Goal: Information Seeking & Learning: Learn about a topic

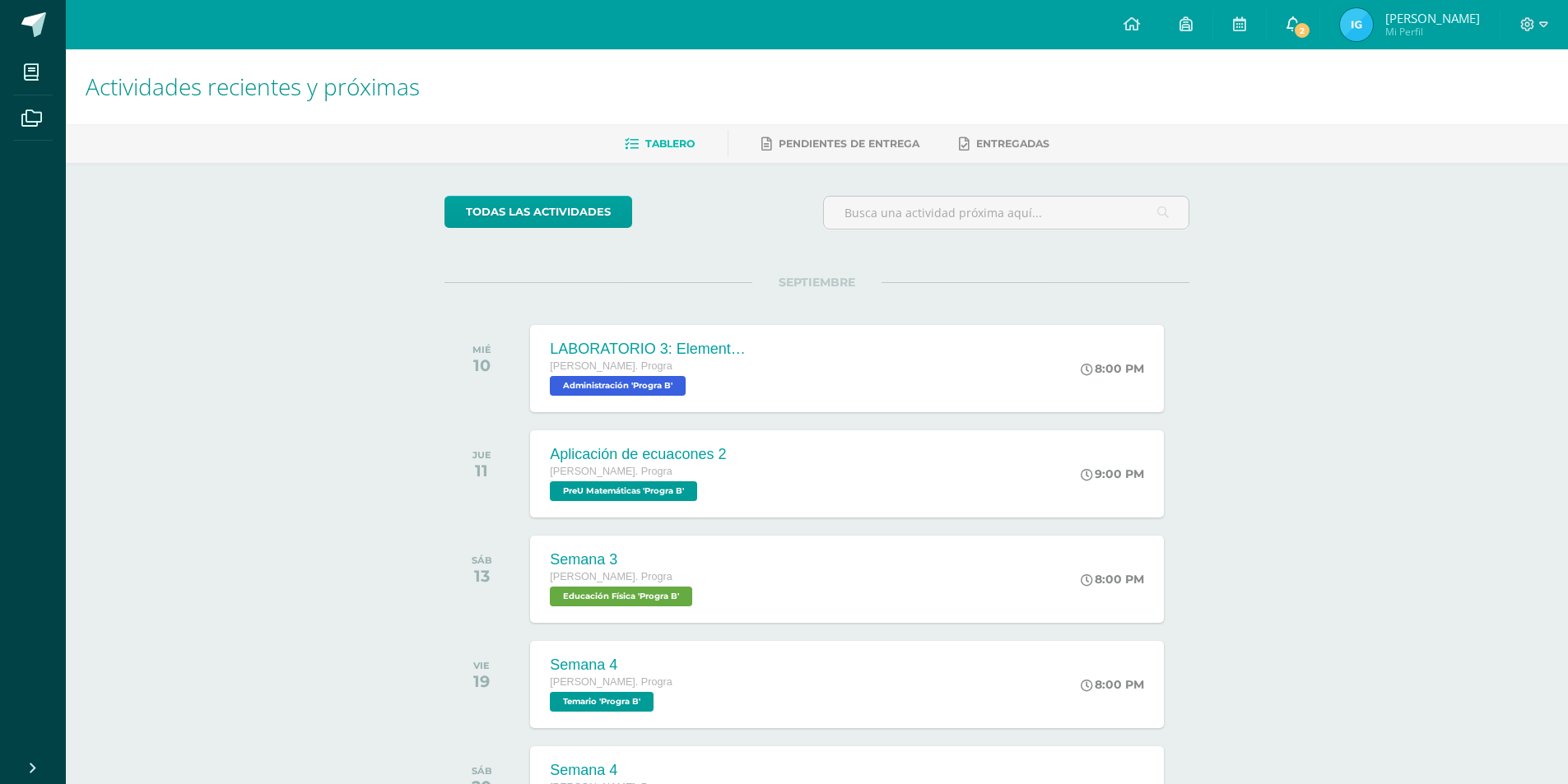
click at [1315, 21] on link "2" at bounding box center [1293, 24] width 53 height 50
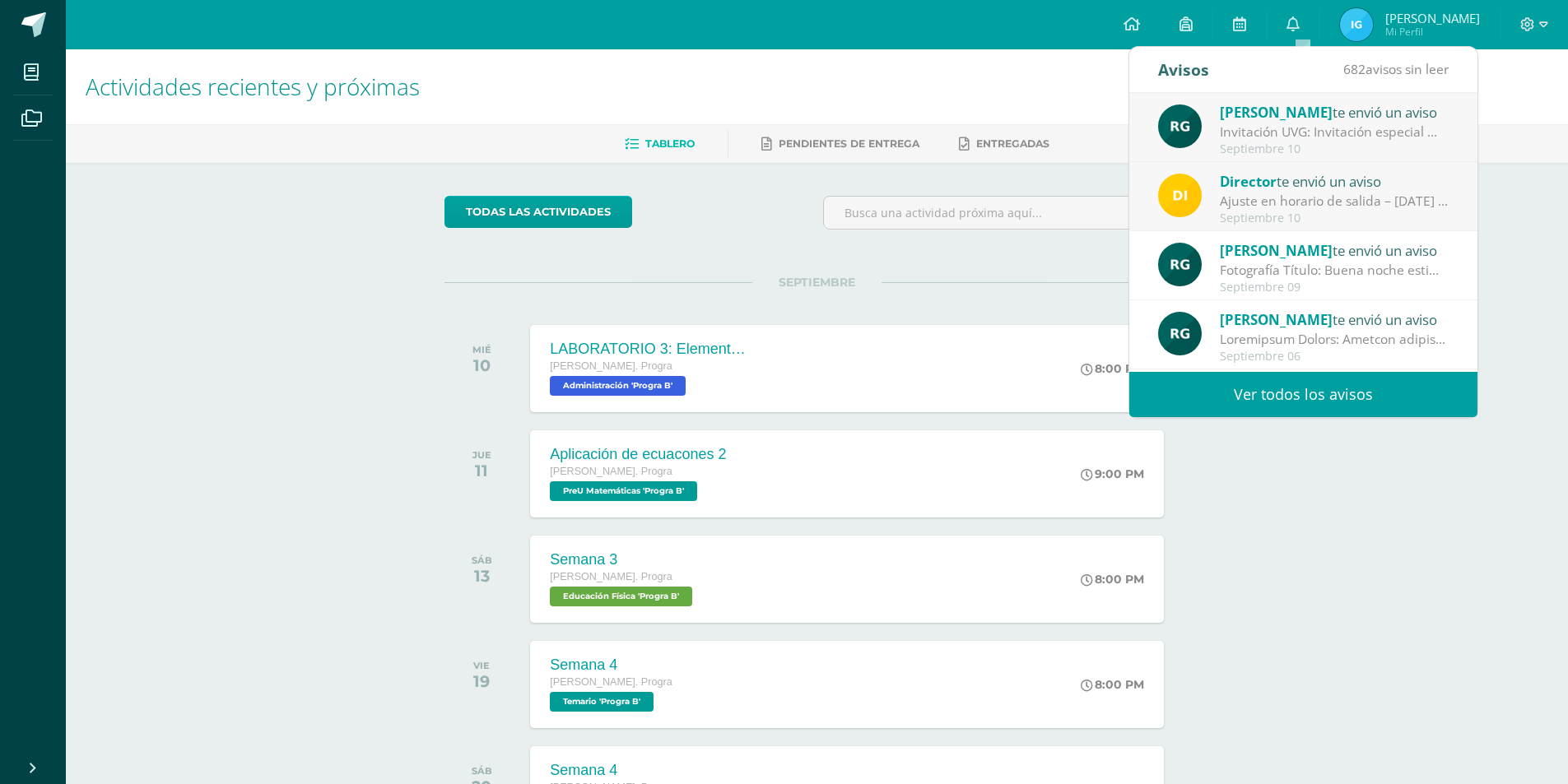
click at [1308, 192] on div "Ajuste en horario de salida – [DATE] : Estimados Padres de Familia, Debido a la…" at bounding box center [1334, 201] width 229 height 19
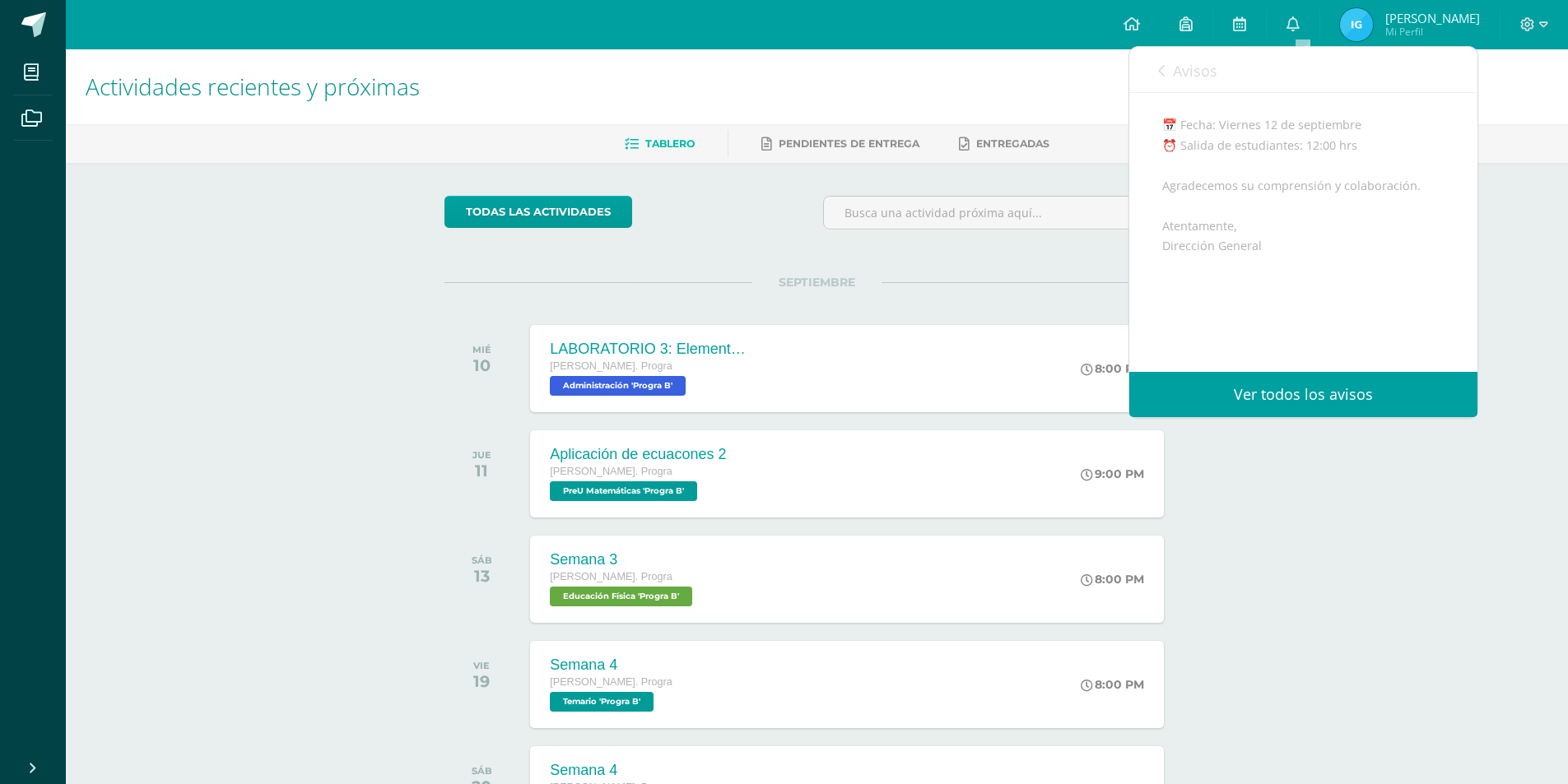
scroll to position [330, 0]
drag, startPoint x: 1292, startPoint y: 524, endPoint x: 1288, endPoint y: 517, distance: 8.1
click at [1292, 523] on div "Actividades recientes y próximas Tablero Pendientes de entrega Entregadas todas…" at bounding box center [817, 546] width 1502 height 993
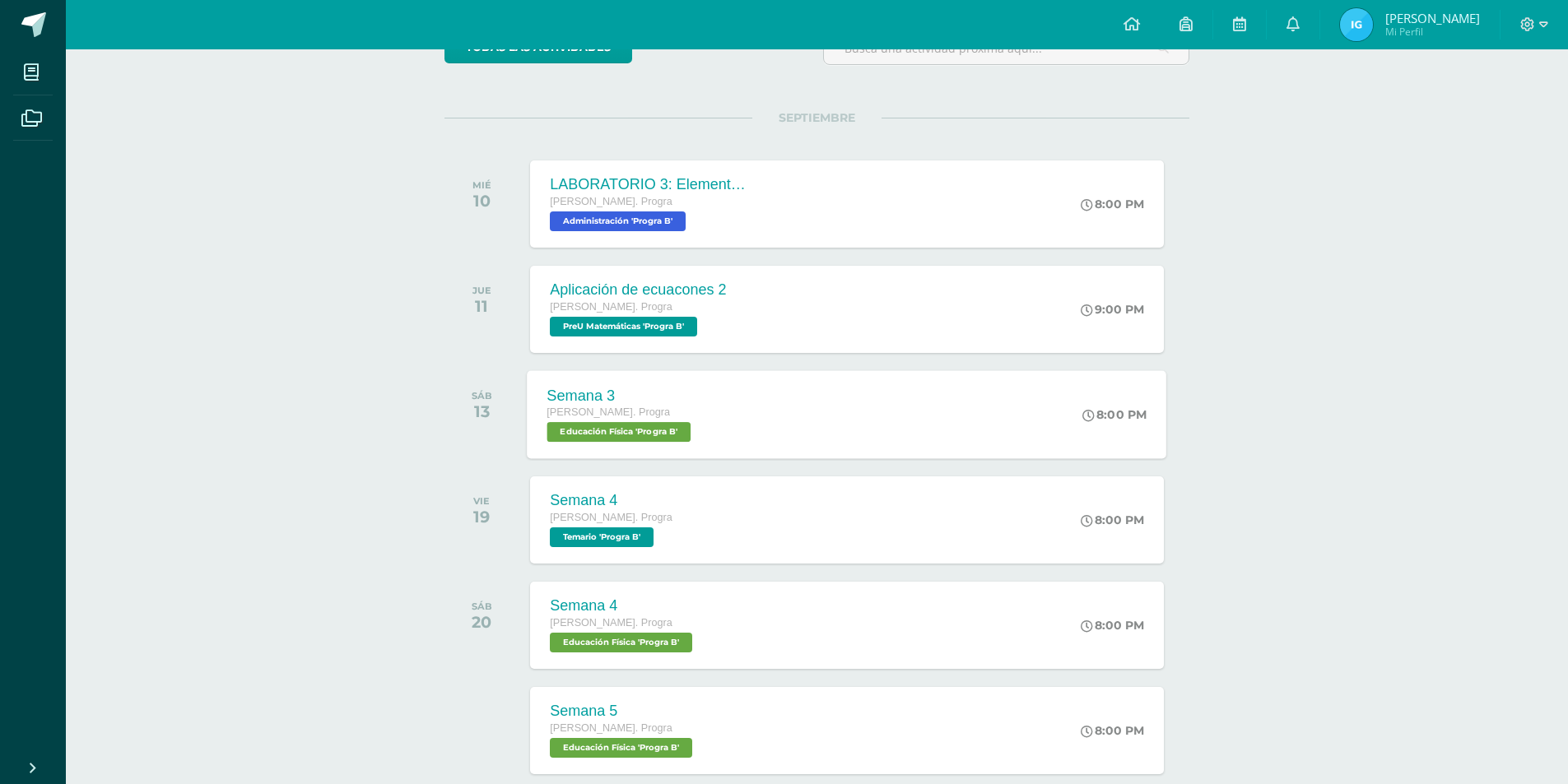
scroll to position [258, 0]
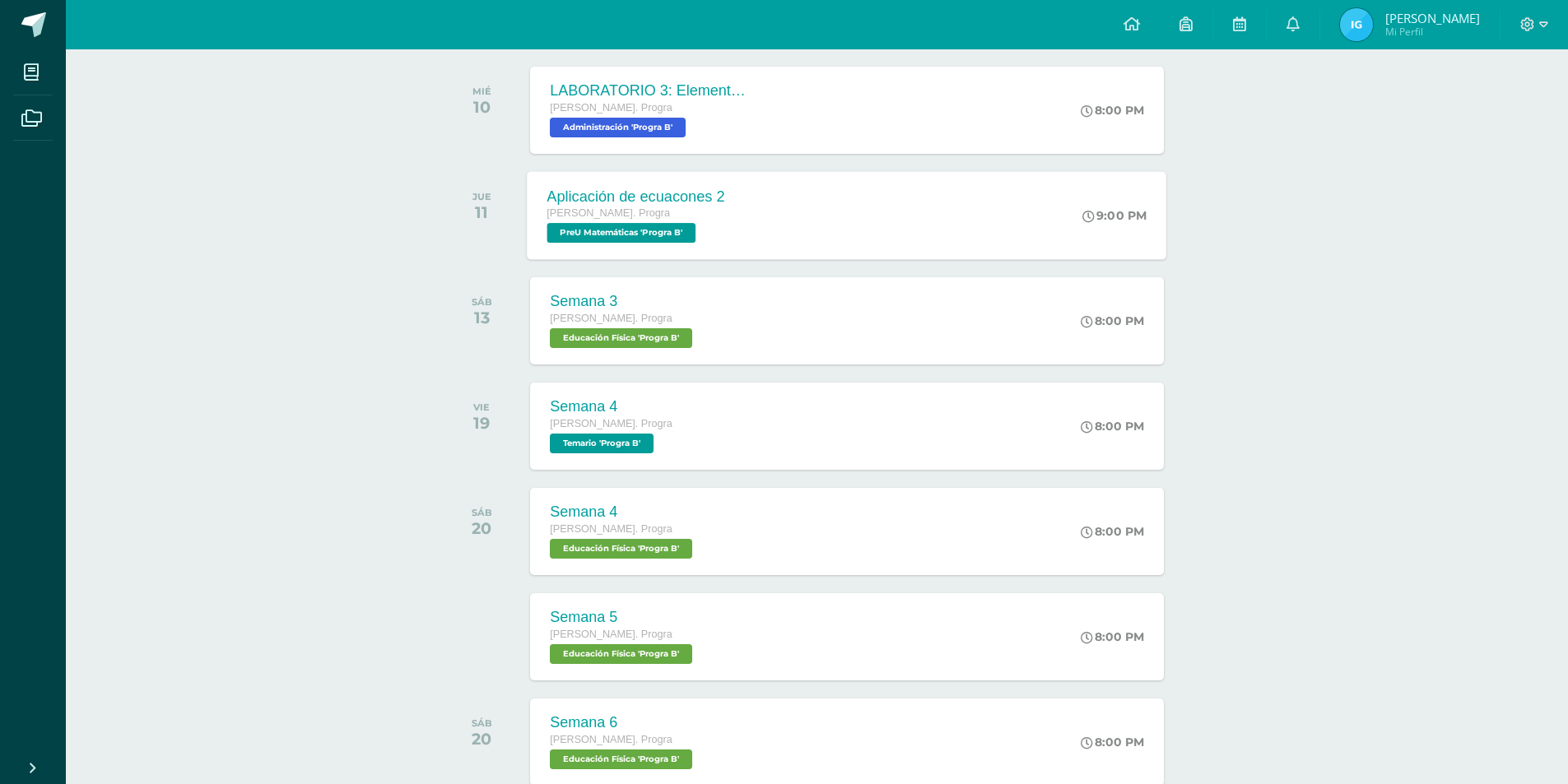
click at [763, 228] on div "Aplicación de ecuacones 2 [PERSON_NAME]. Progra PreU Matemáticas 'Progra B' 9:0…" at bounding box center [847, 215] width 639 height 88
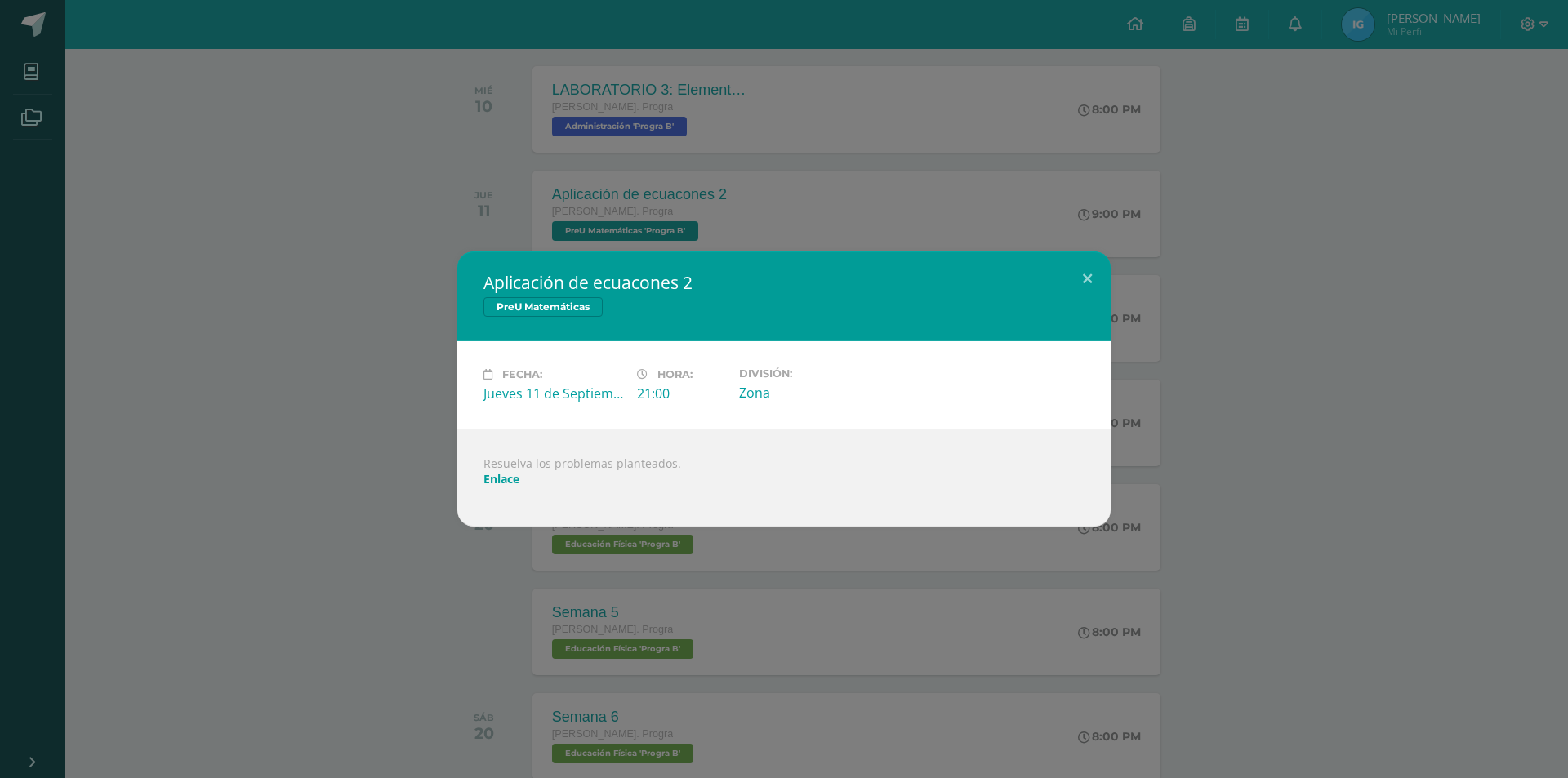
click at [507, 466] on div "Resuelva los problemas planteados. Enlace" at bounding box center [784, 477] width 653 height 98
click at [502, 476] on link "Enlace" at bounding box center [501, 479] width 36 height 16
click at [290, 241] on div "Aplicación de ecuacones 2 PreU Matemáticas Fecha: [DATE] Hora: 21:00 División:" at bounding box center [784, 389] width 1568 height 778
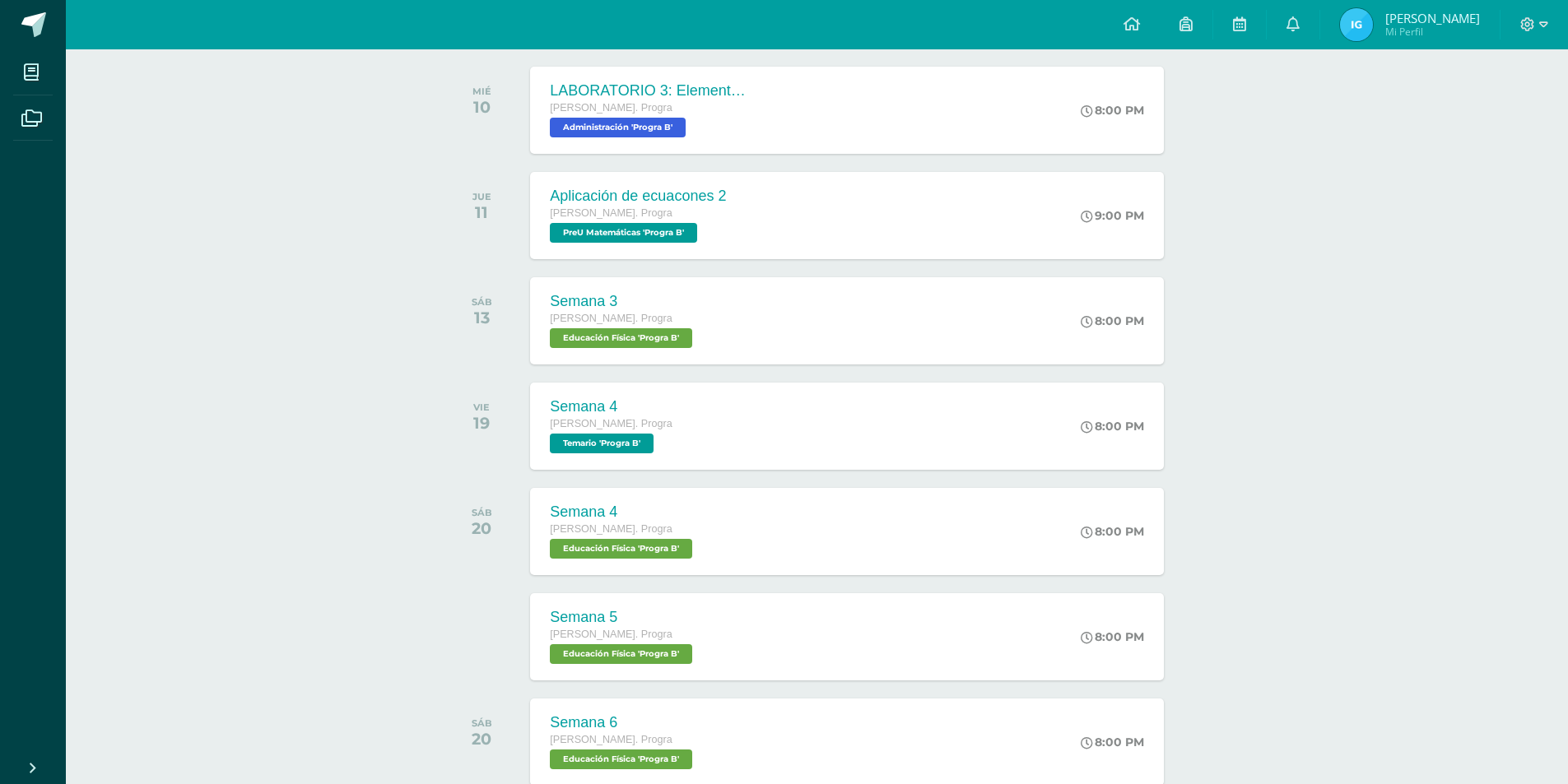
scroll to position [94, 0]
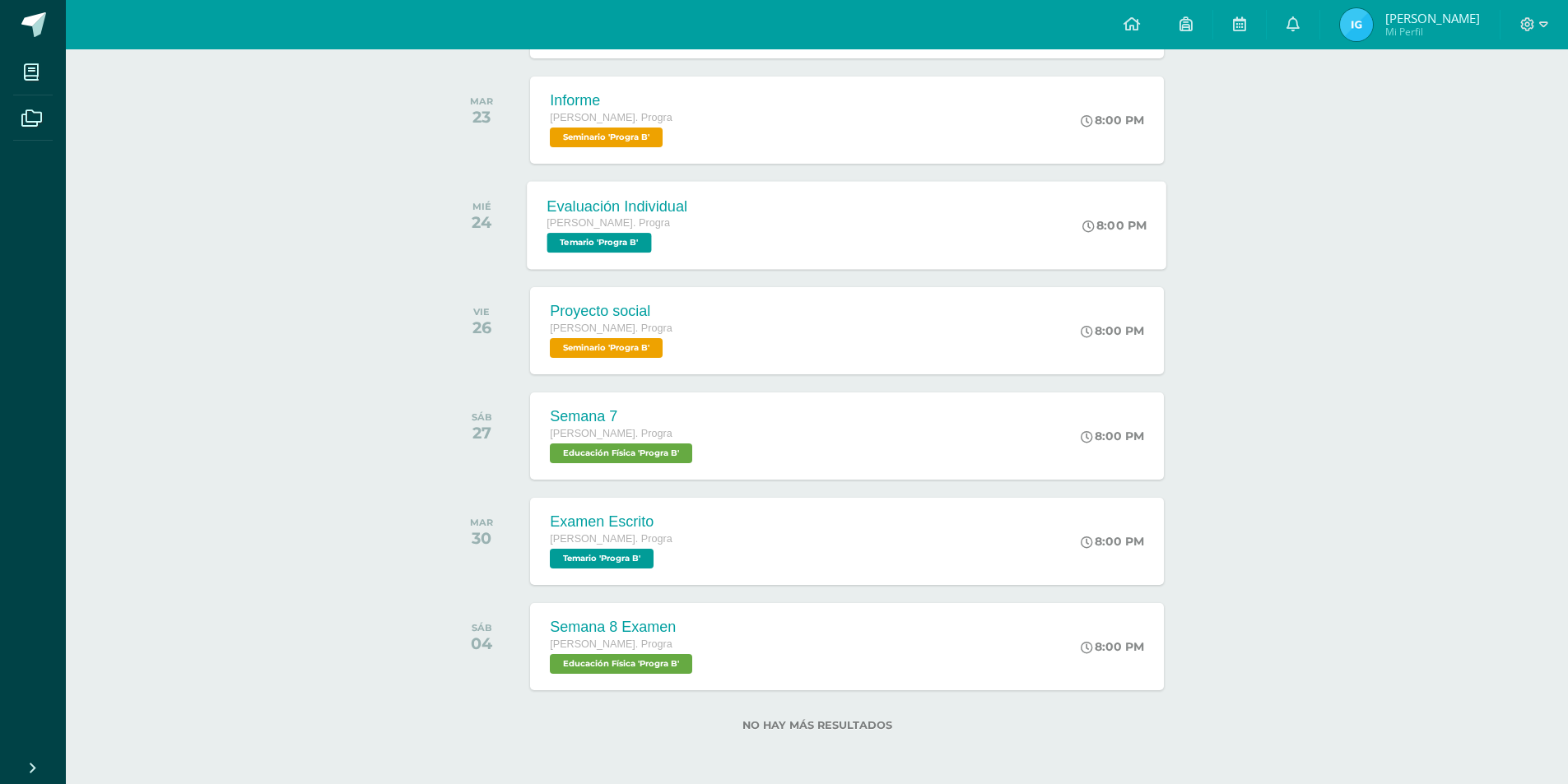
scroll to position [657, 0]
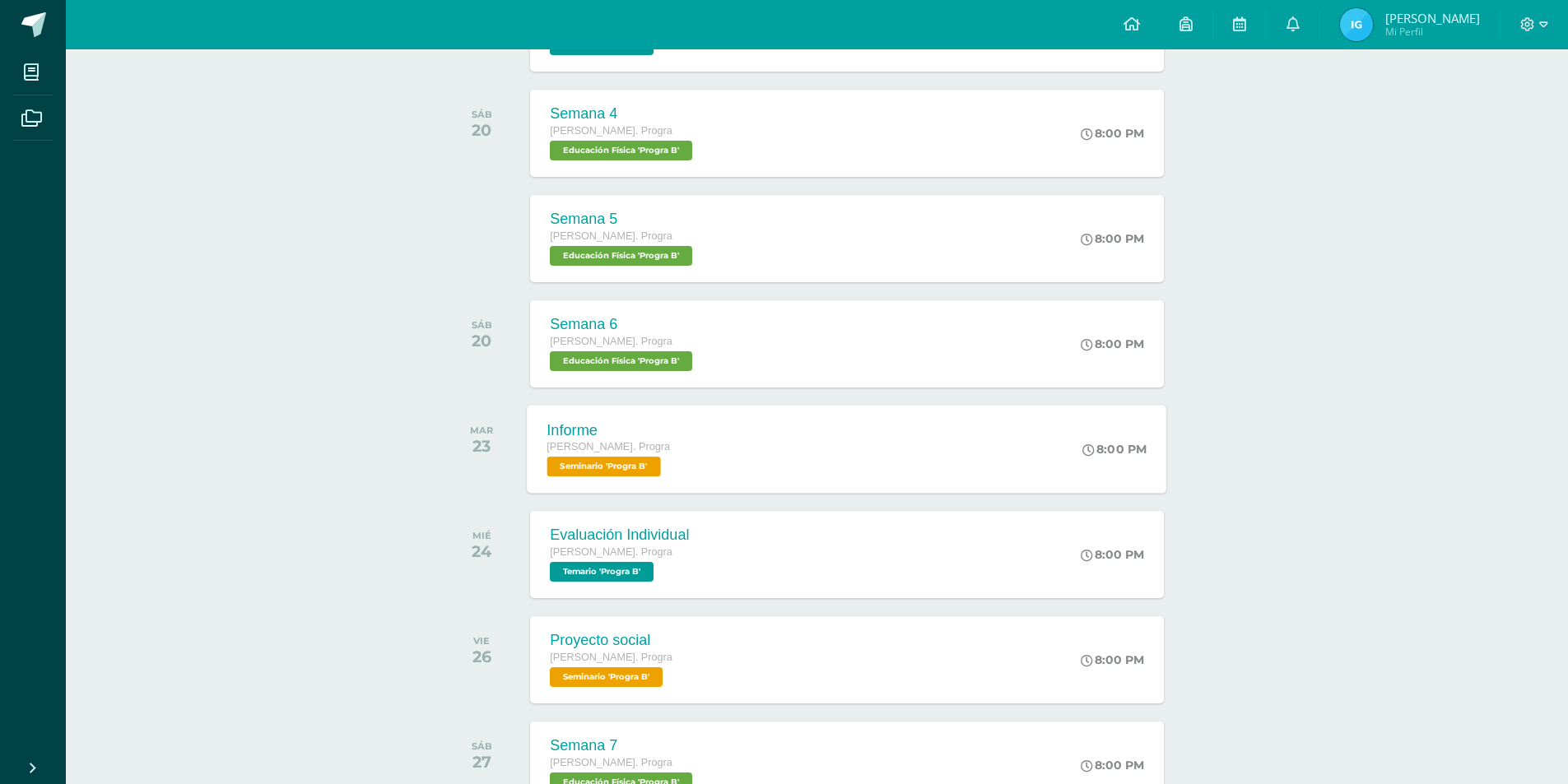
click at [769, 462] on div "Informe [PERSON_NAME]. Progra Seminario 'Progra B' 8:00 PM Informe Seminario Ca…" at bounding box center [847, 449] width 639 height 88
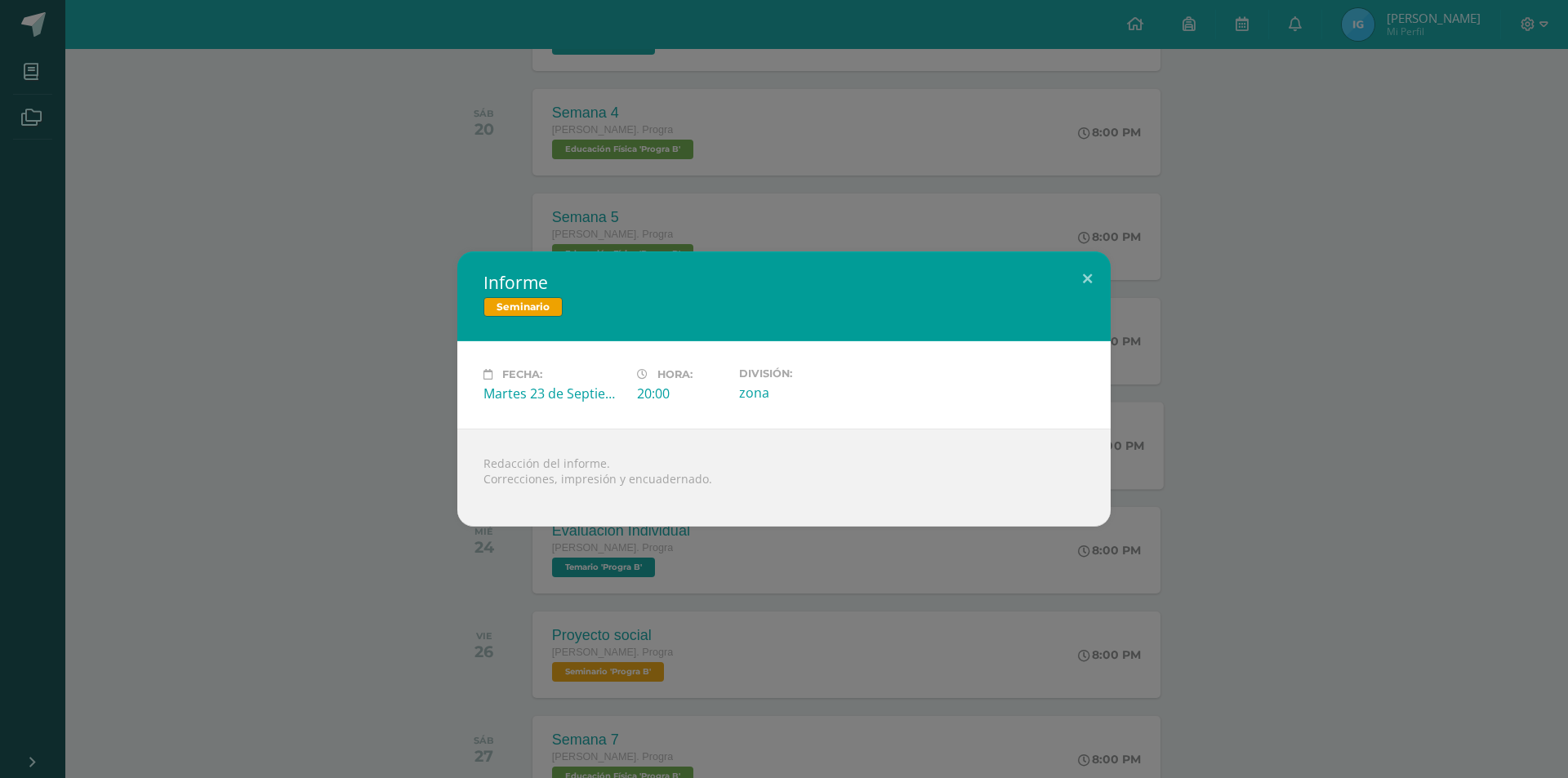
click at [359, 432] on div "Informe Seminario Fecha: [DATE] Hora: 20:00 División: zona" at bounding box center [784, 389] width 1555 height 275
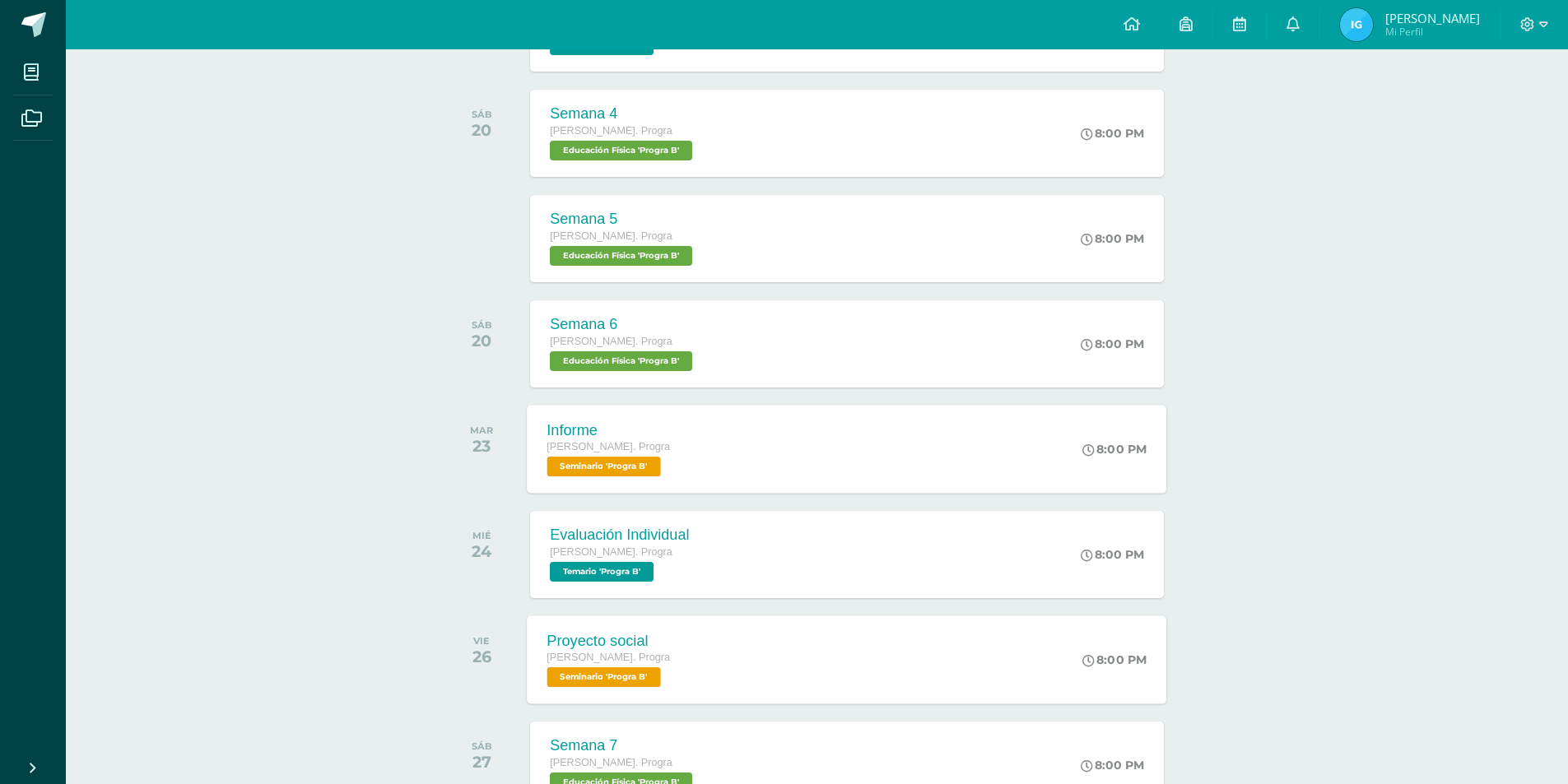
click at [761, 651] on div "Proyecto social [PERSON_NAME]. Progra Seminario 'Progra B' 8:00 PM Proyecto soc…" at bounding box center [847, 660] width 639 height 88
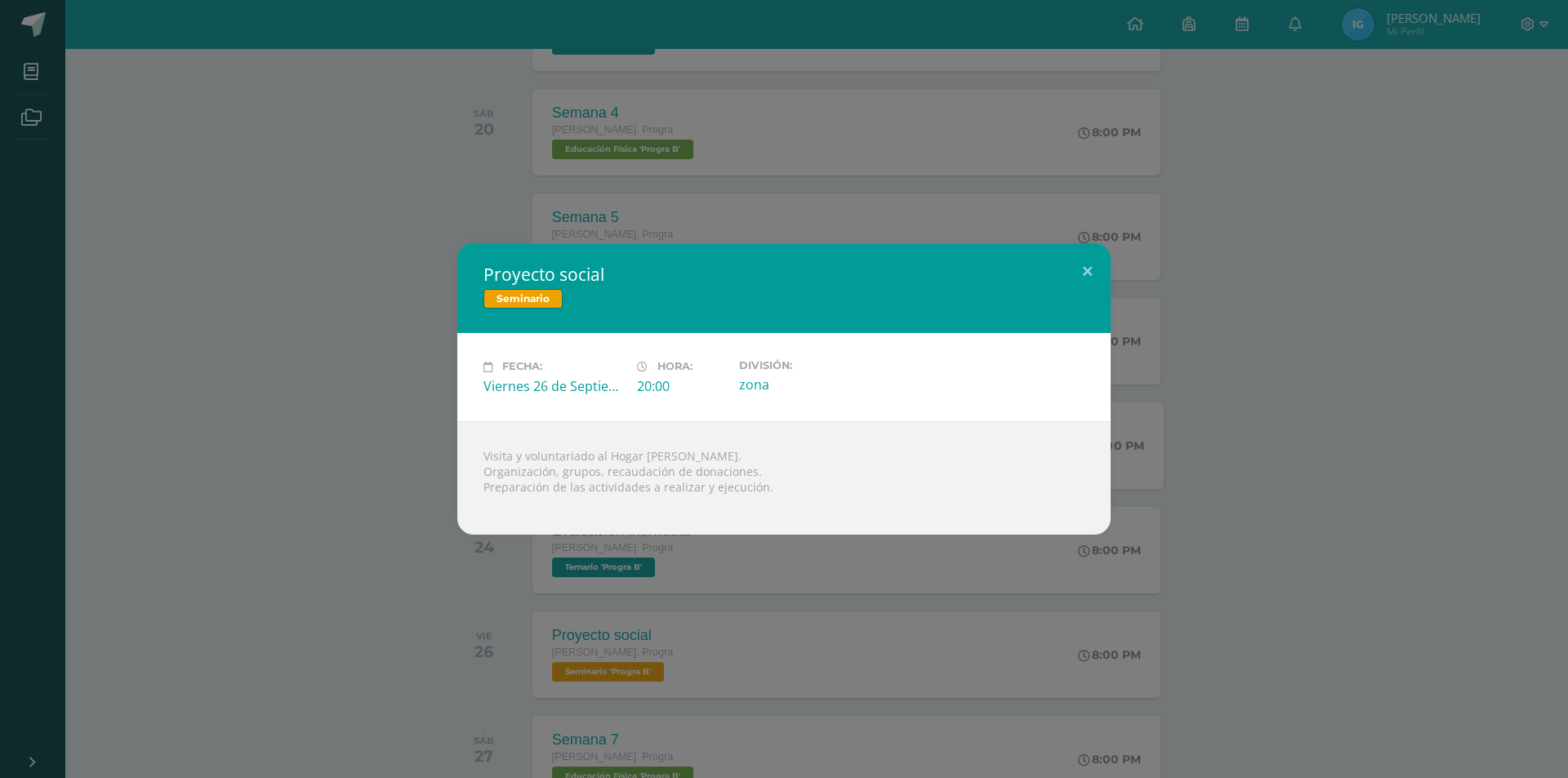
click at [352, 473] on div "Proyecto social Seminario Fecha: [DATE] Hora: 20:00 División: zona" at bounding box center [784, 389] width 1555 height 291
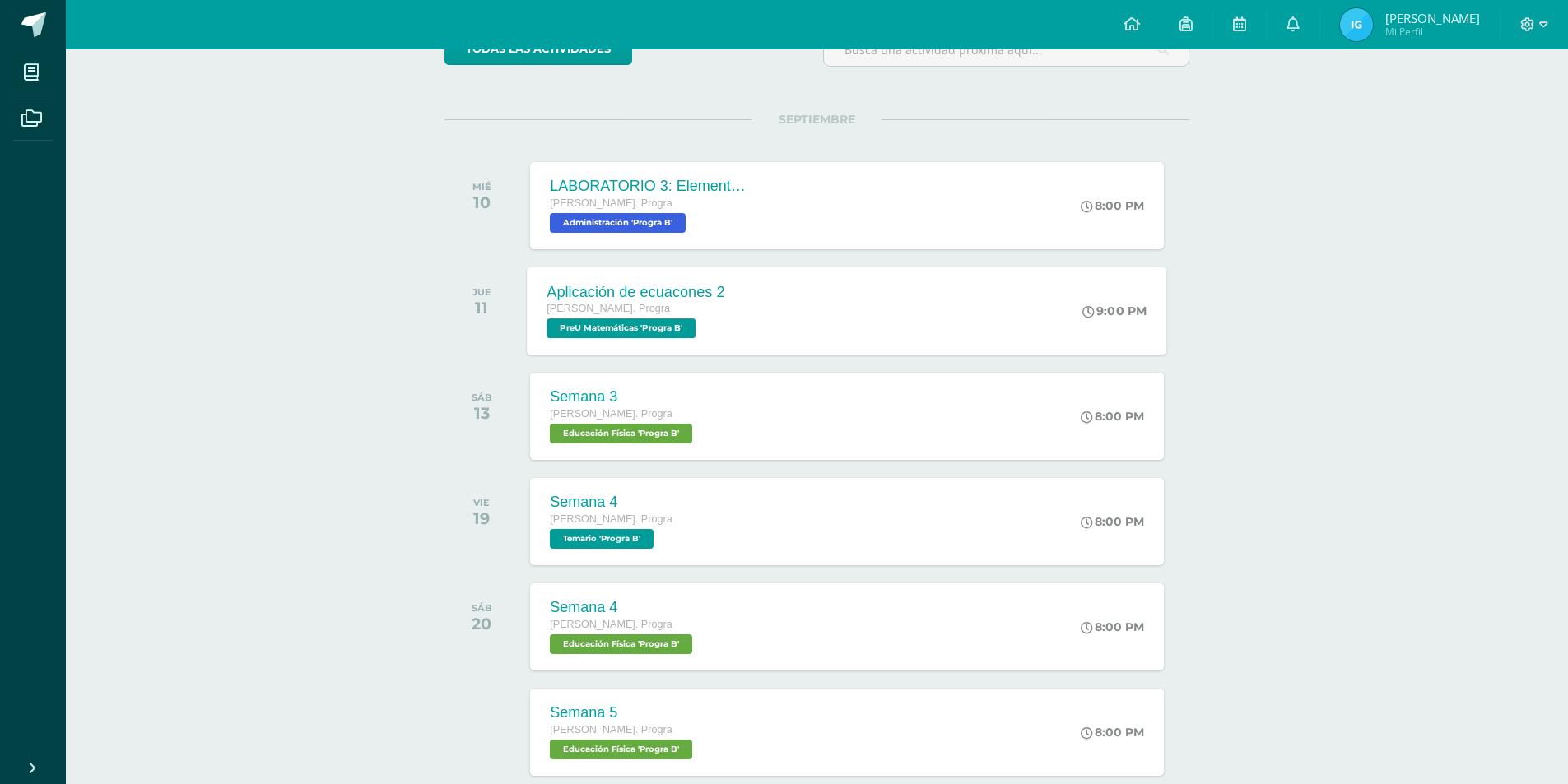
scroll to position [0, 0]
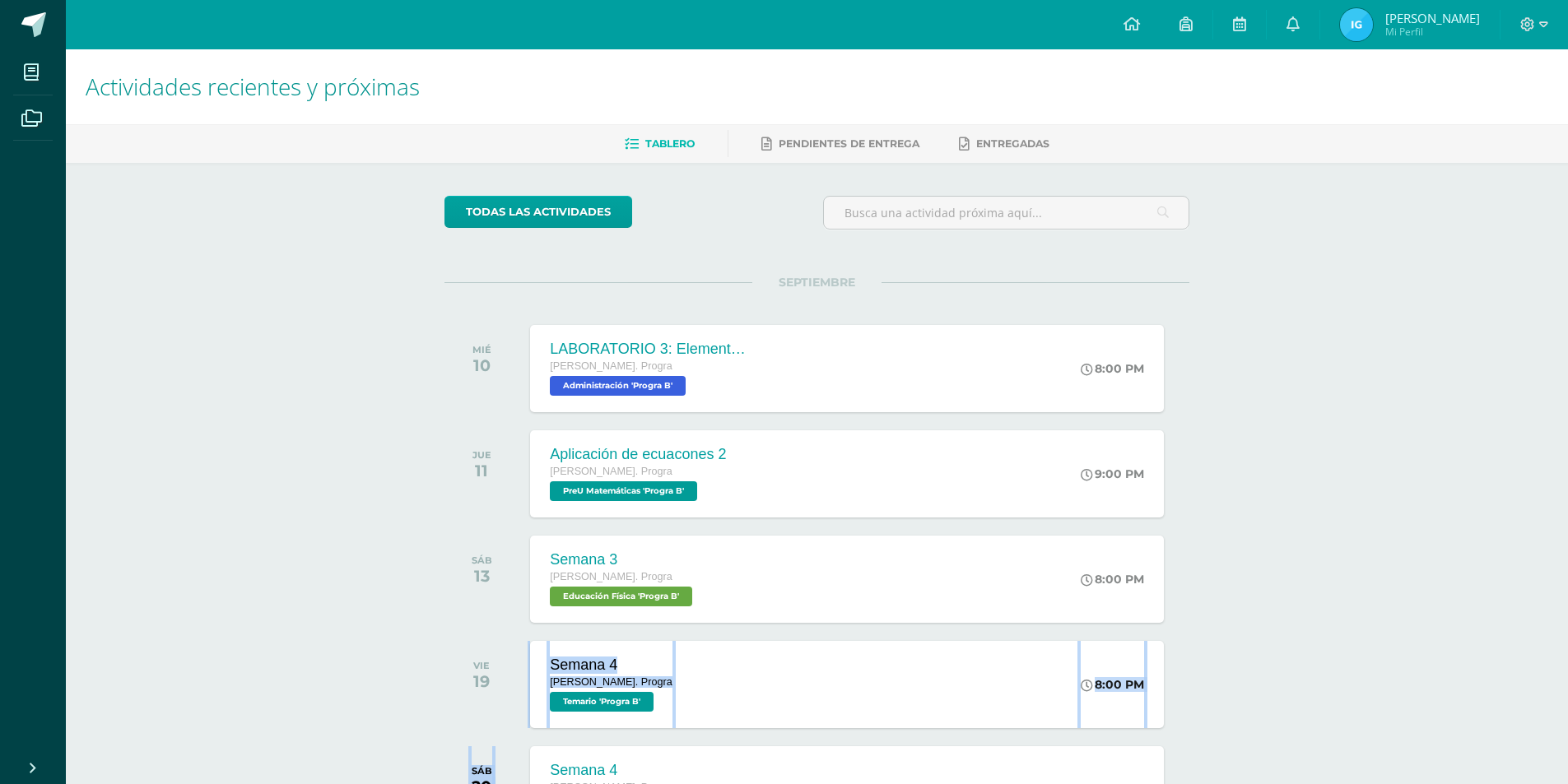
drag, startPoint x: 524, startPoint y: 728, endPoint x: 517, endPoint y: 777, distance: 49.5
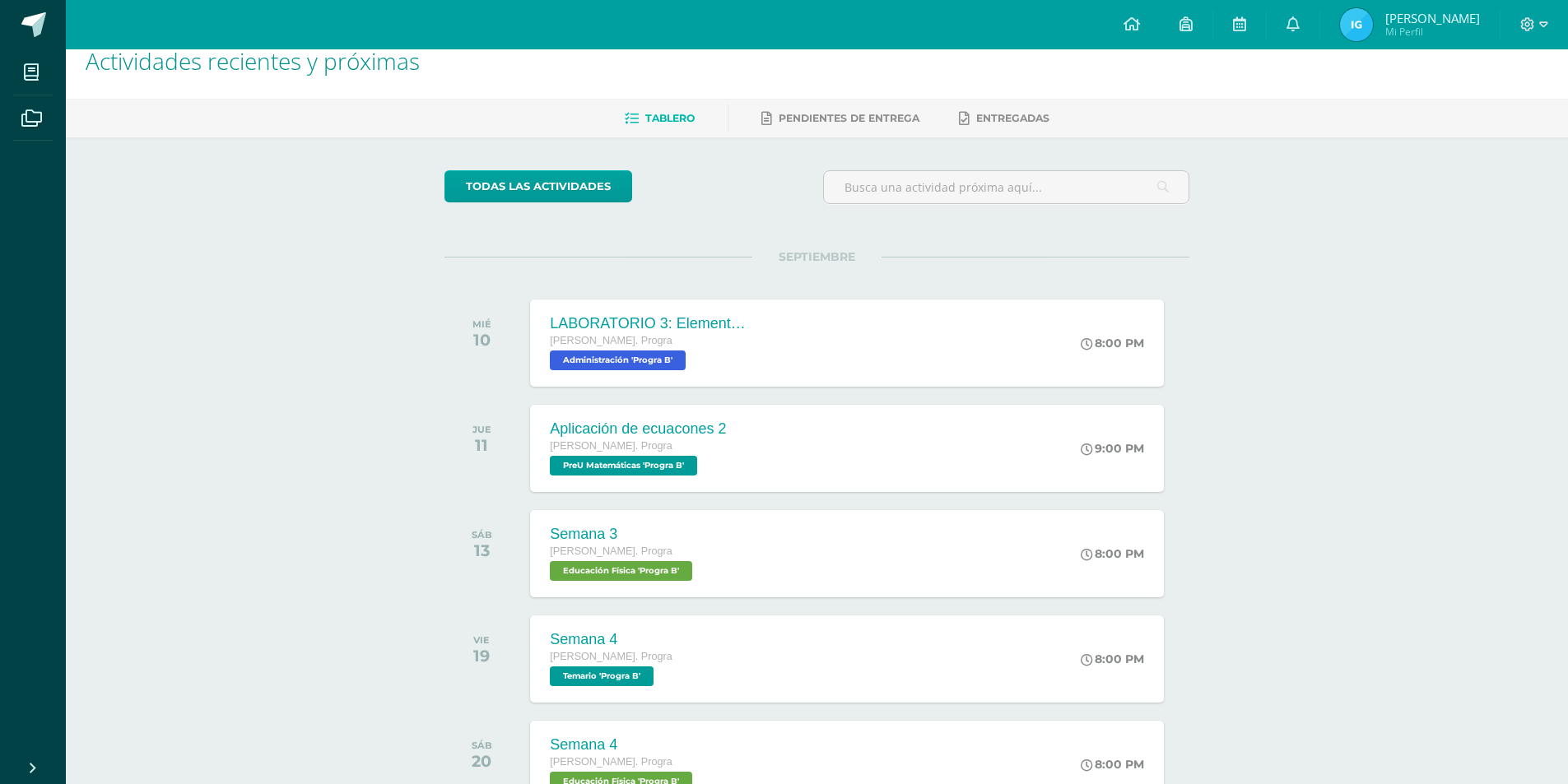
click at [621, 197] on link "todas las Actividades" at bounding box center [538, 186] width 188 height 32
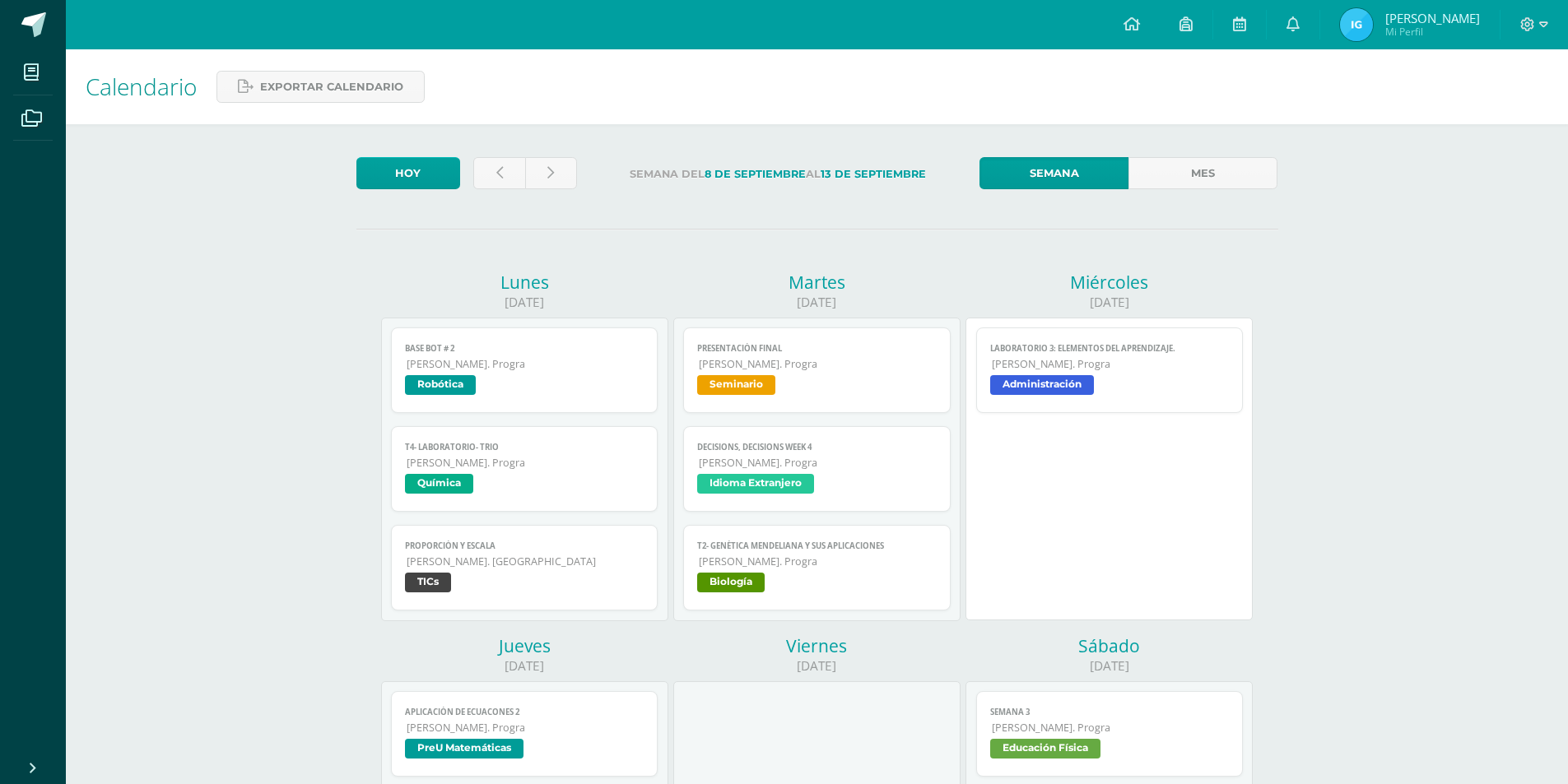
click at [503, 453] on span "T4- Laboratorio- trio" at bounding box center [524, 447] width 239 height 10
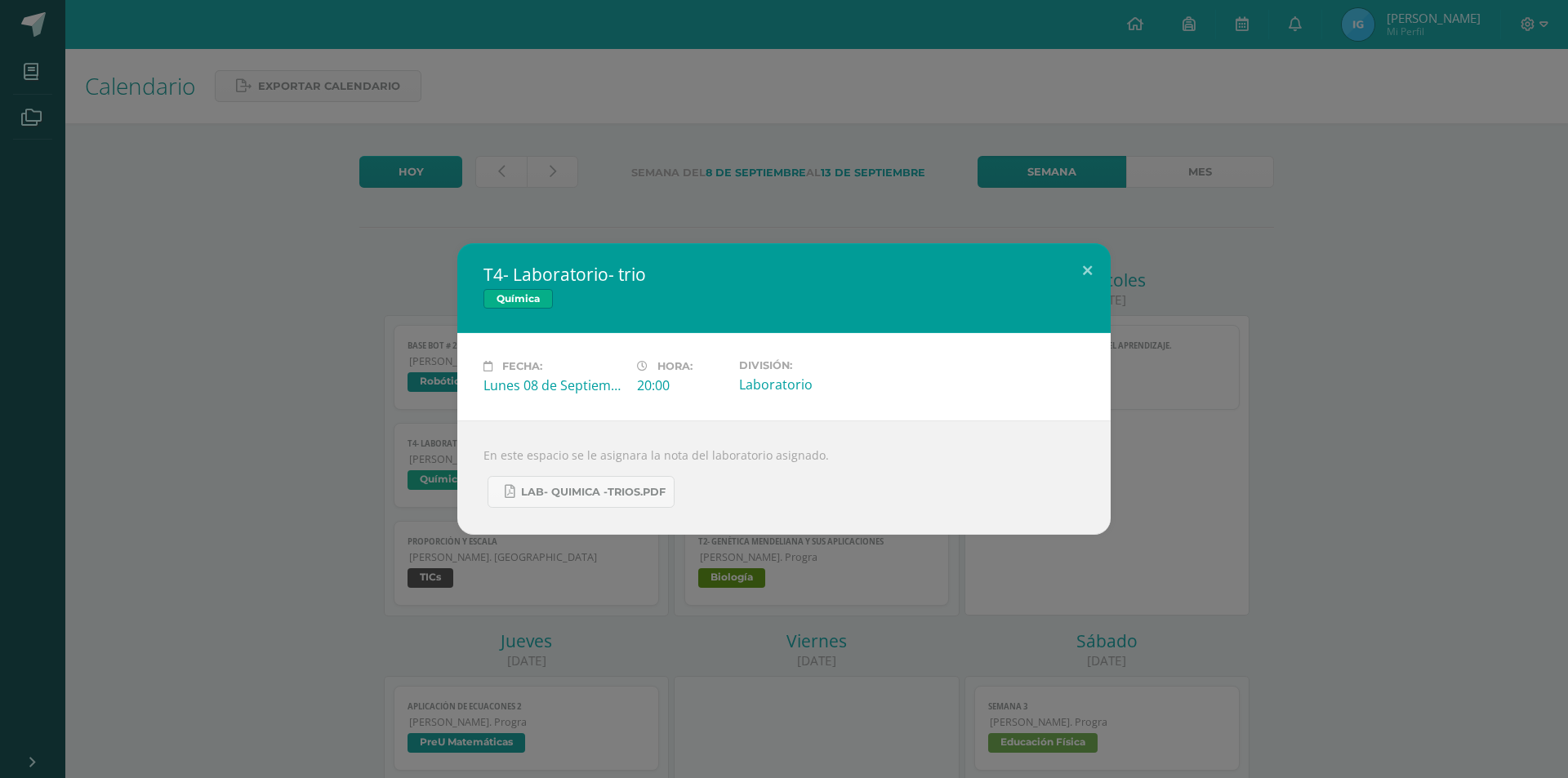
click at [1407, 400] on div "T4- Laboratorio- trio Química Fecha: [DATE] Hora: 20:00 División: Laboratorio" at bounding box center [784, 389] width 1555 height 292
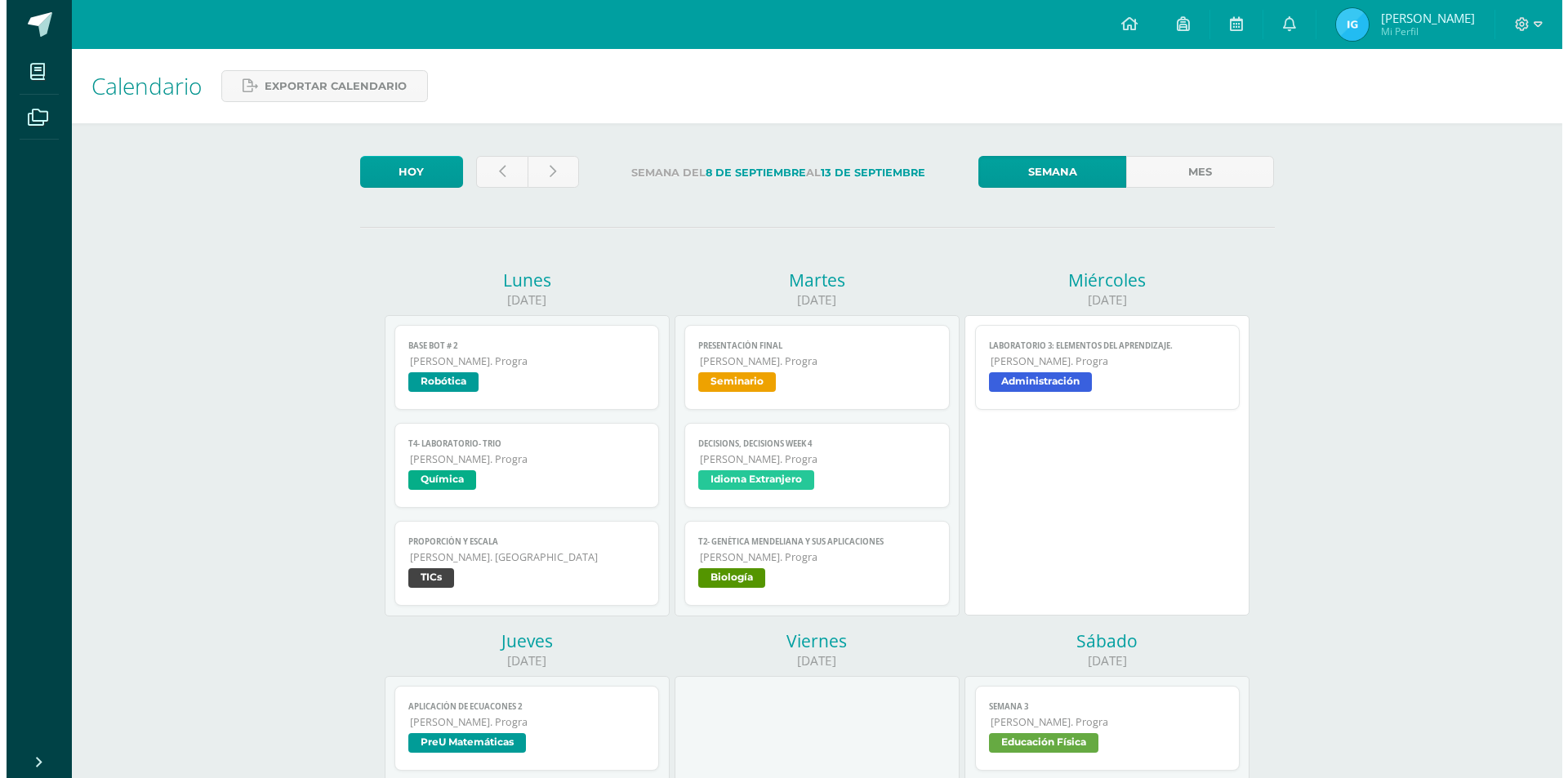
scroll to position [408, 0]
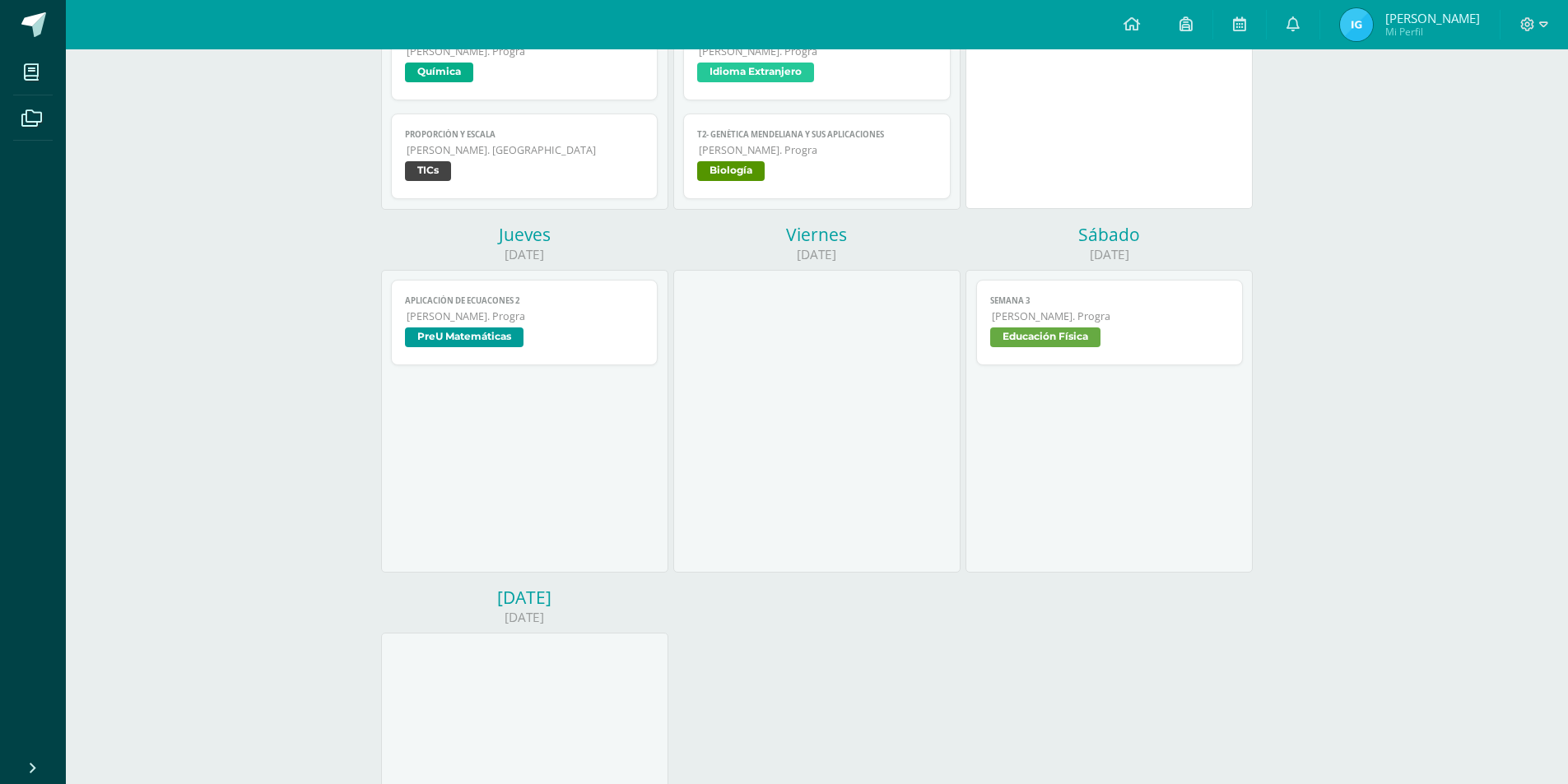
click at [846, 139] on span "T2- Genética Mendeliana y sus aplicaciones" at bounding box center [817, 134] width 239 height 10
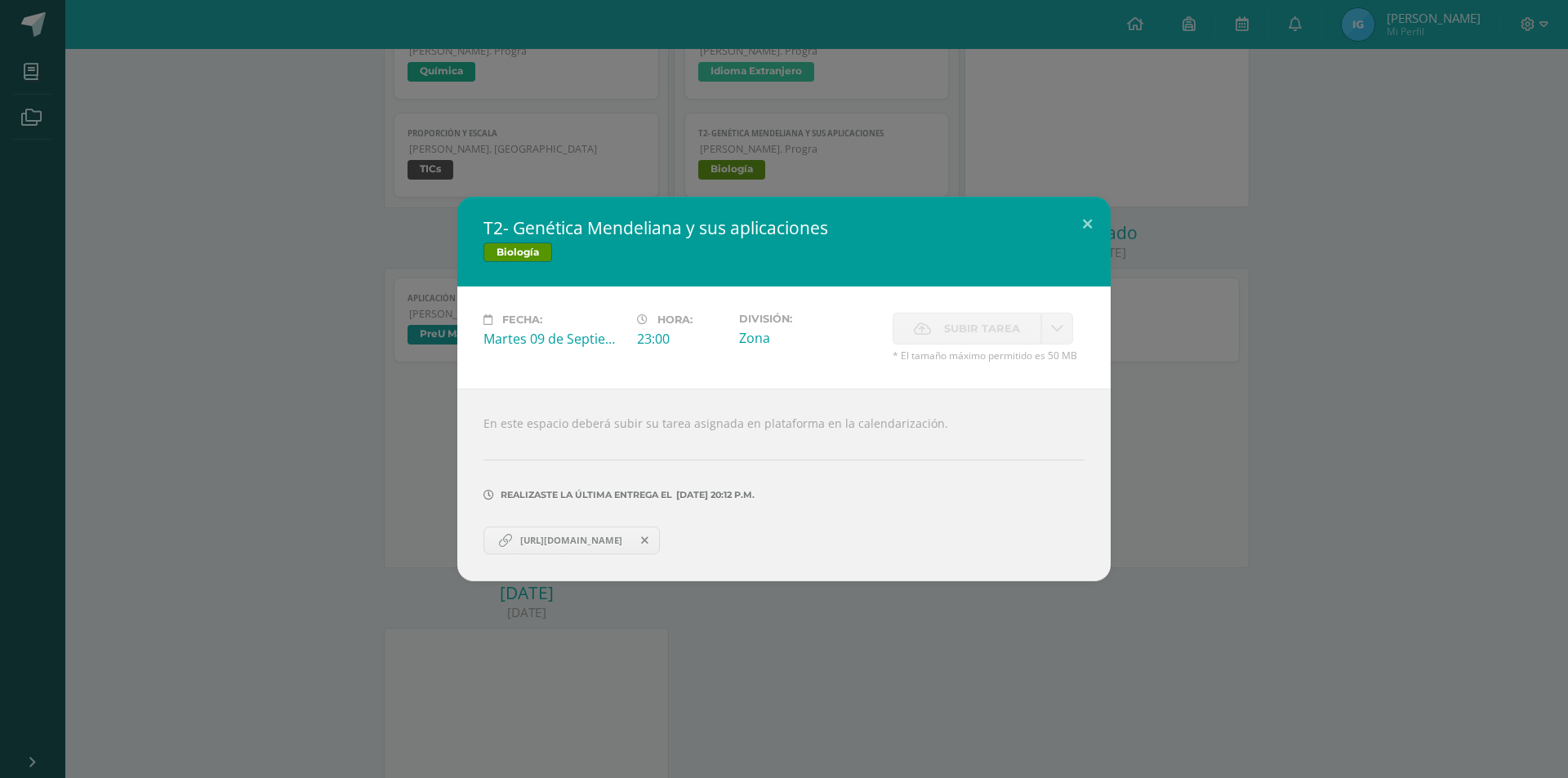
click at [610, 527] on link "[URL][DOMAIN_NAME]" at bounding box center [571, 540] width 176 height 28
